Goal: Navigation & Orientation: Find specific page/section

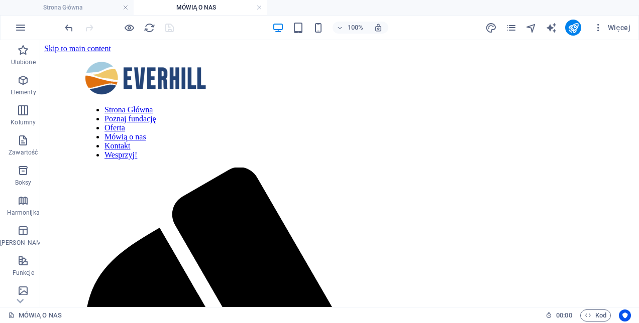
scroll to position [105, 0]
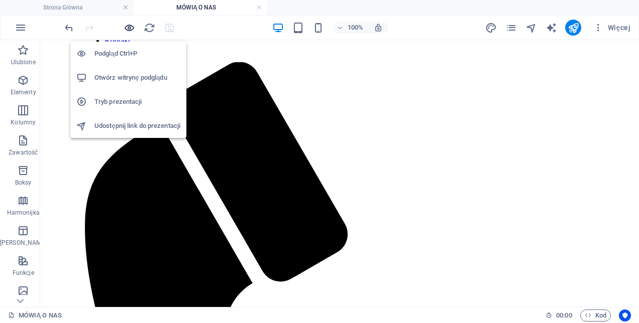
click at [132, 29] on icon "button" at bounding box center [129, 28] width 12 height 12
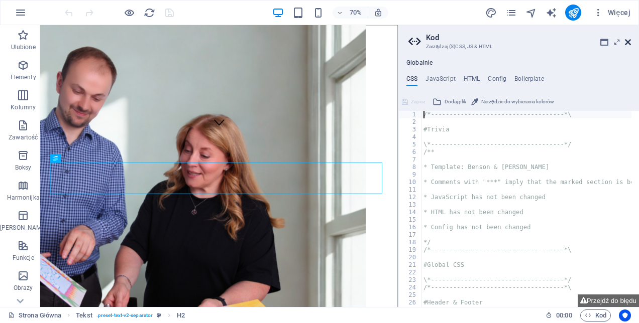
click at [627, 39] on icon at bounding box center [627, 42] width 6 height 8
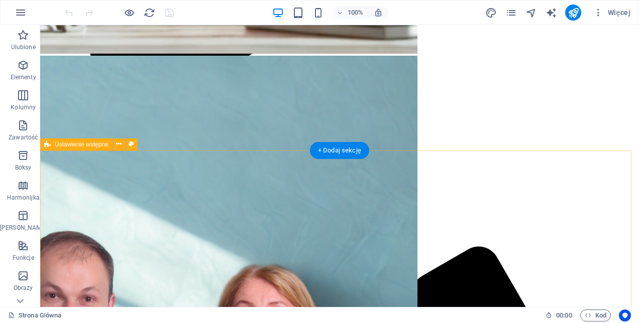
scroll to position [708, 0]
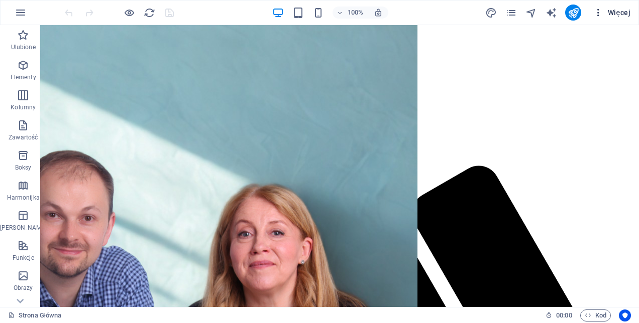
click at [614, 8] on span "Więcej" at bounding box center [611, 13] width 37 height 10
